Goal: Complete application form: Complete application form

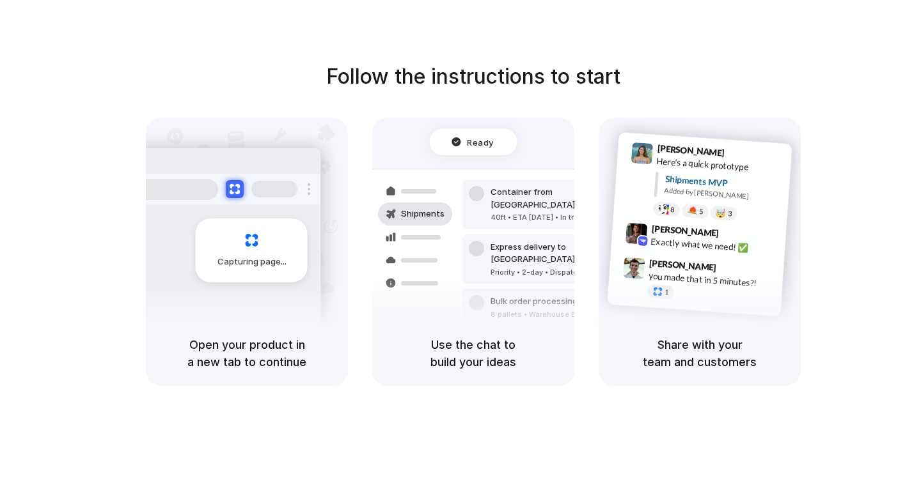
click at [407, 16] on div "Follow the instructions to start Capturing page Open your product in a new tab …" at bounding box center [473, 261] width 946 height 523
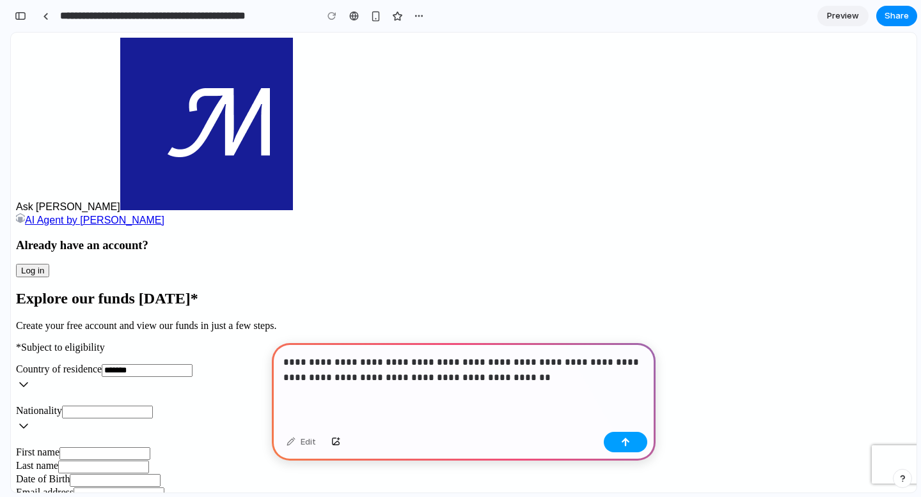
click at [609, 441] on button "button" at bounding box center [625, 442] width 43 height 20
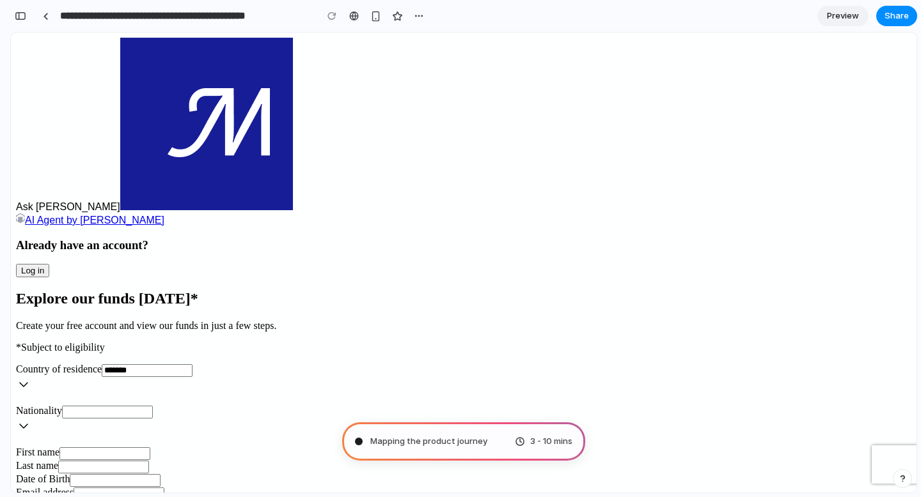
type input "**********"
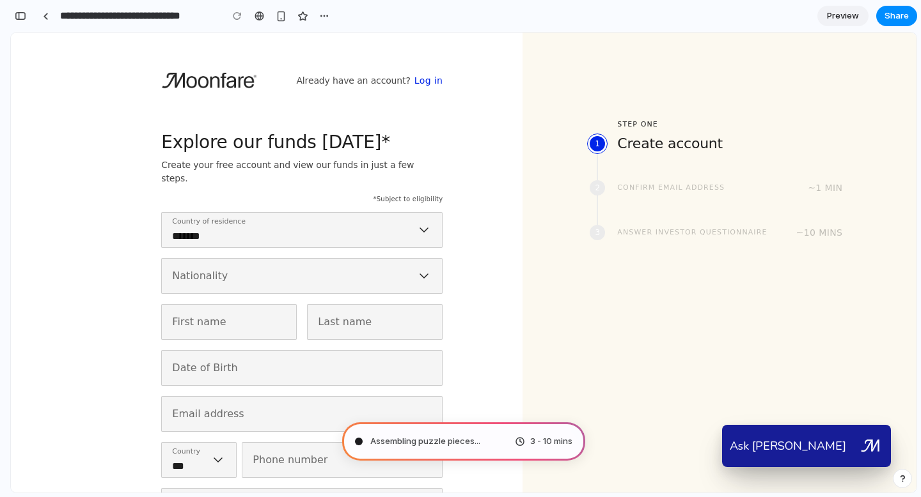
click at [373, 264] on div "Nationality" at bounding box center [284, 276] width 244 height 24
click at [375, 270] on input at bounding box center [289, 276] width 234 height 12
click at [228, 270] on input at bounding box center [289, 276] width 234 height 12
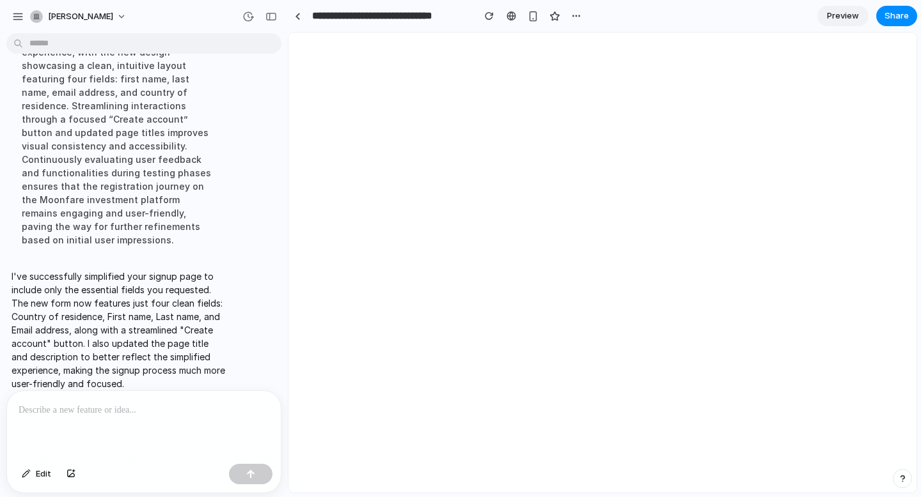
scroll to position [0, 0]
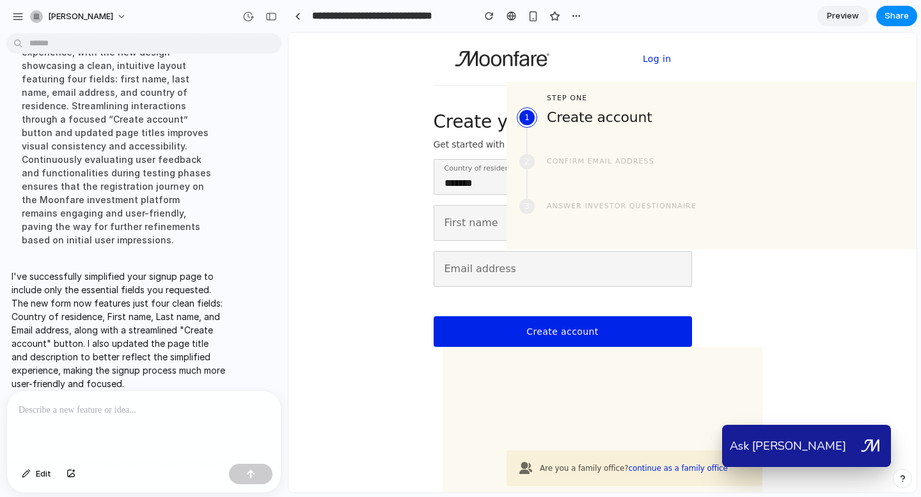
click at [369, 277] on div "Already have an account? Log in Create your account Get started with just a few…" at bounding box center [602, 365] width 628 height 665
click at [830, 12] on span "Preview" at bounding box center [843, 16] width 32 height 13
